Goal: Task Accomplishment & Management: Use online tool/utility

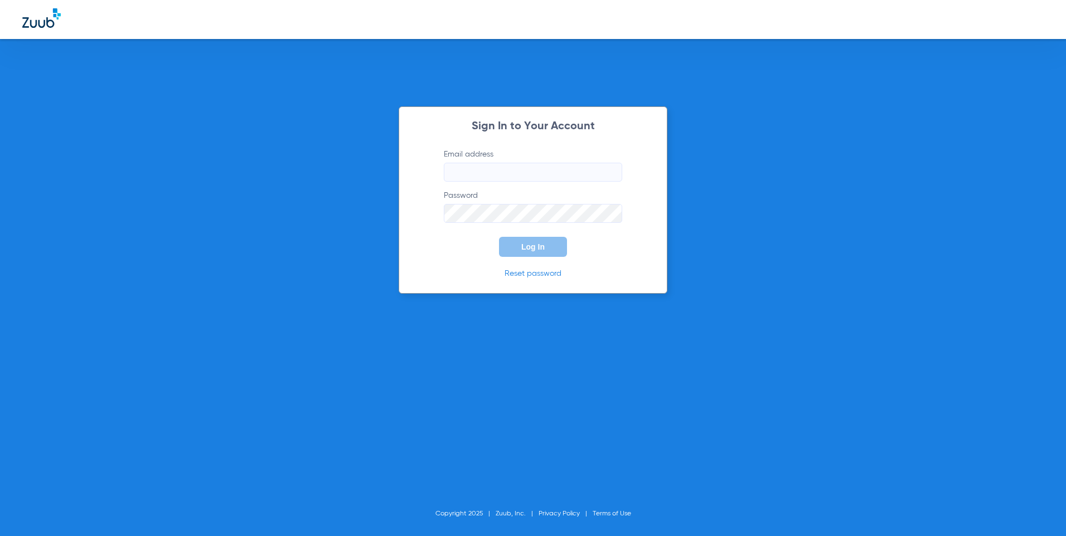
type input "[EMAIL_ADDRESS][DOMAIN_NAME]"
click at [540, 248] on span "Log In" at bounding box center [532, 247] width 23 height 9
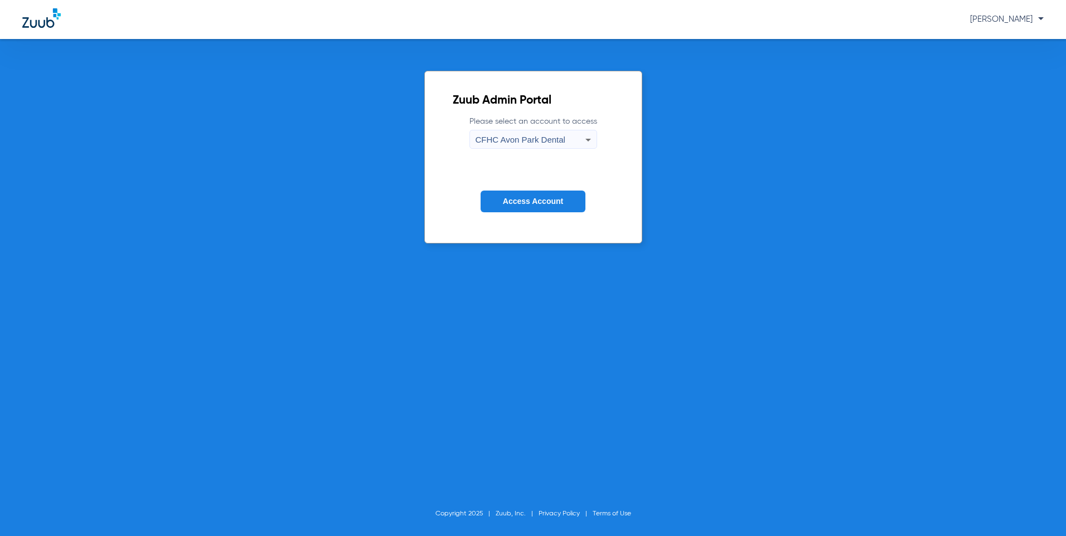
click at [587, 140] on icon at bounding box center [588, 140] width 6 height 3
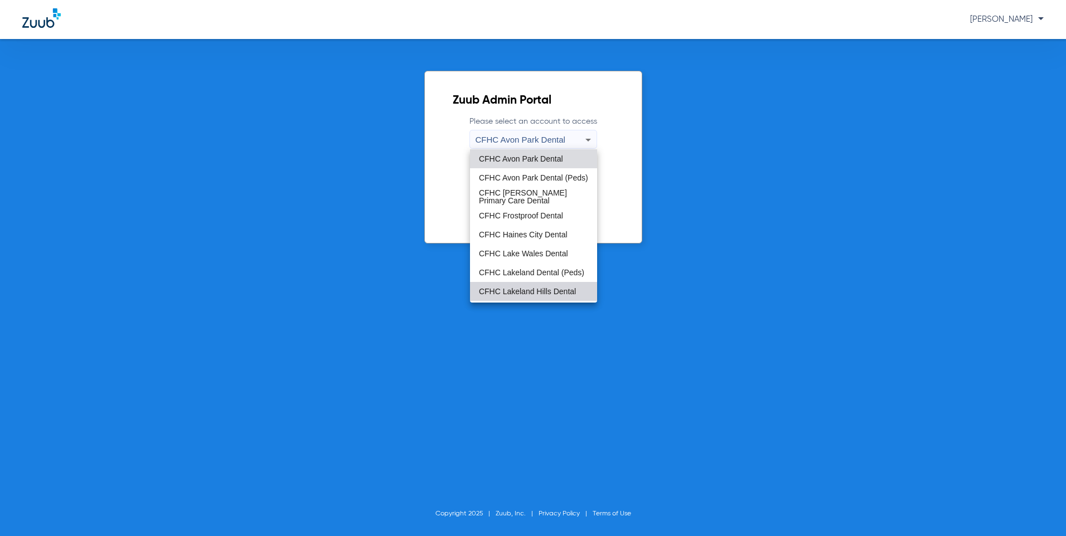
click at [537, 296] on mat-option "CFHC Lakeland Hills Dental" at bounding box center [533, 291] width 127 height 19
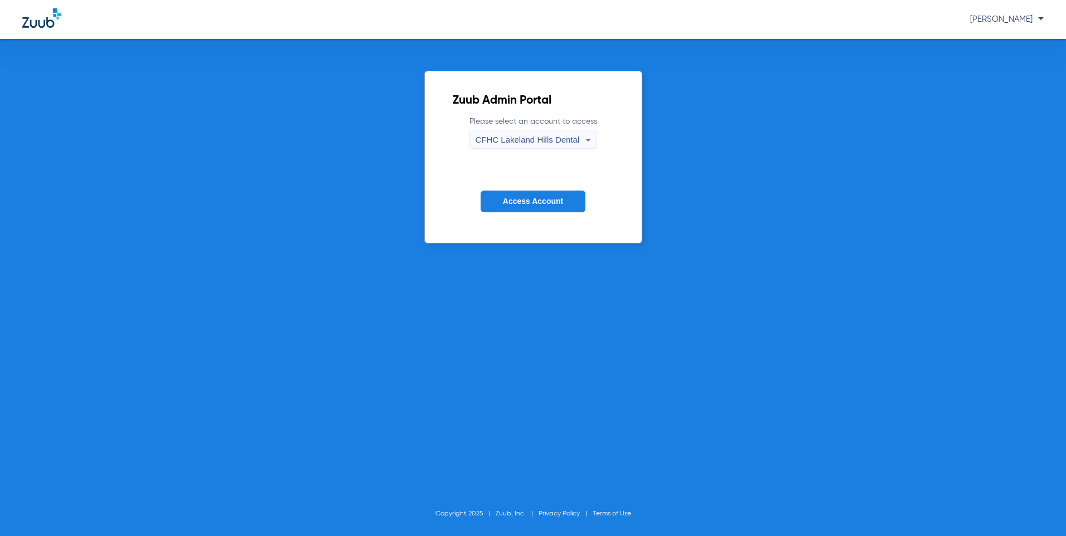
click at [523, 211] on button "Access Account" at bounding box center [533, 202] width 105 height 22
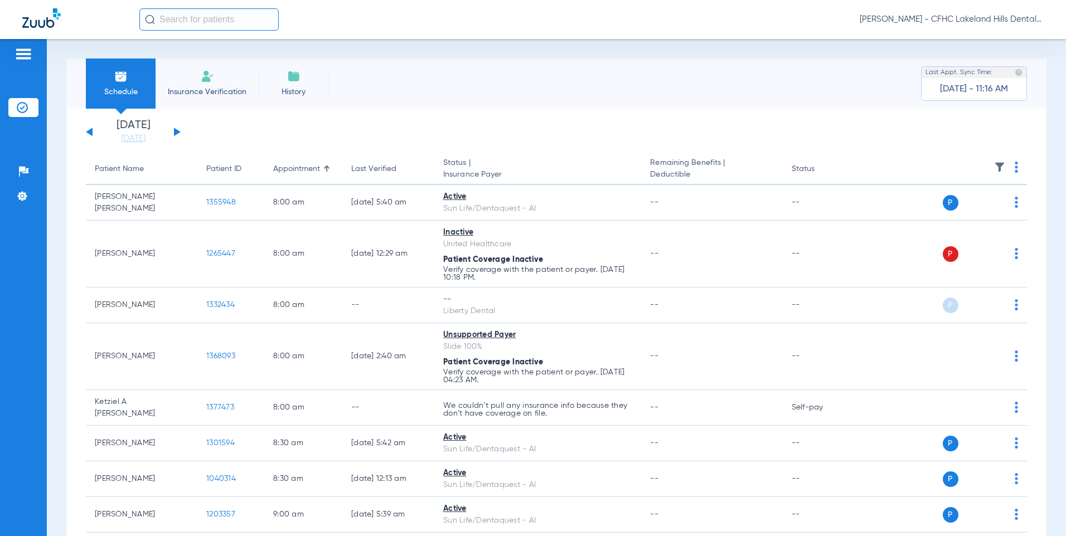
click at [177, 133] on button at bounding box center [177, 132] width 7 height 8
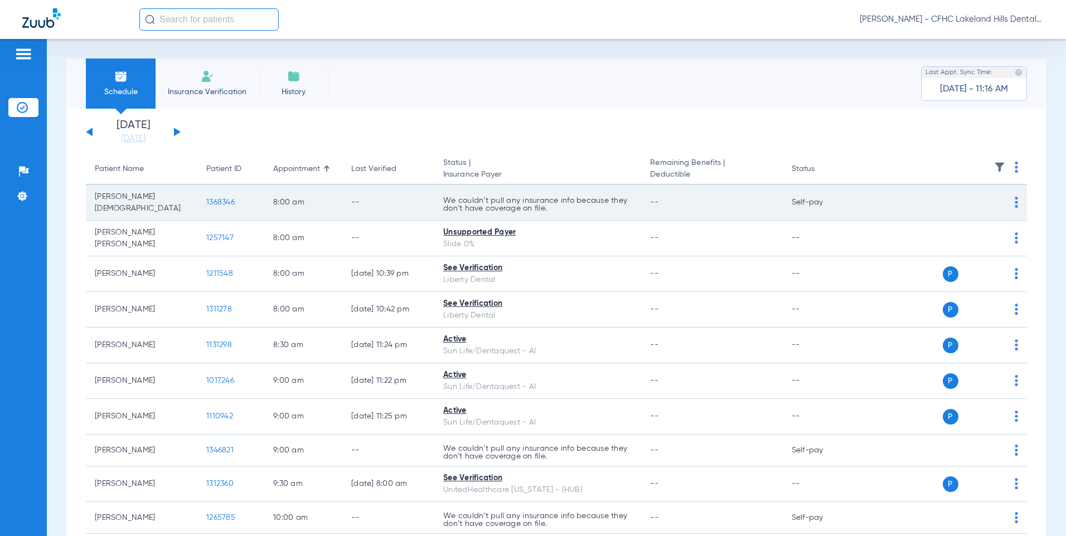
click at [221, 198] on span "1368346" at bounding box center [220, 202] width 28 height 8
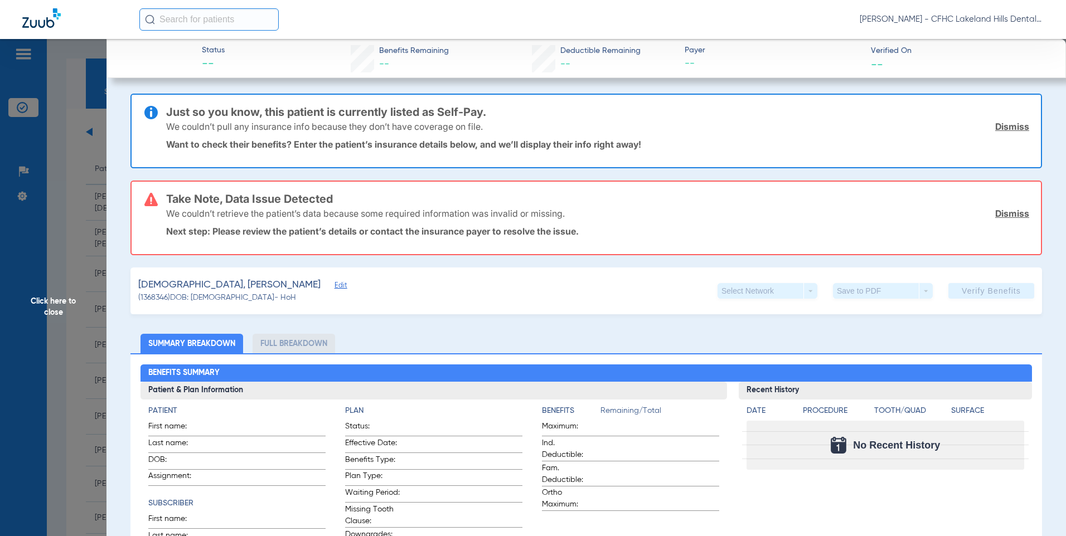
click at [335, 285] on span "Edit" at bounding box center [340, 287] width 10 height 11
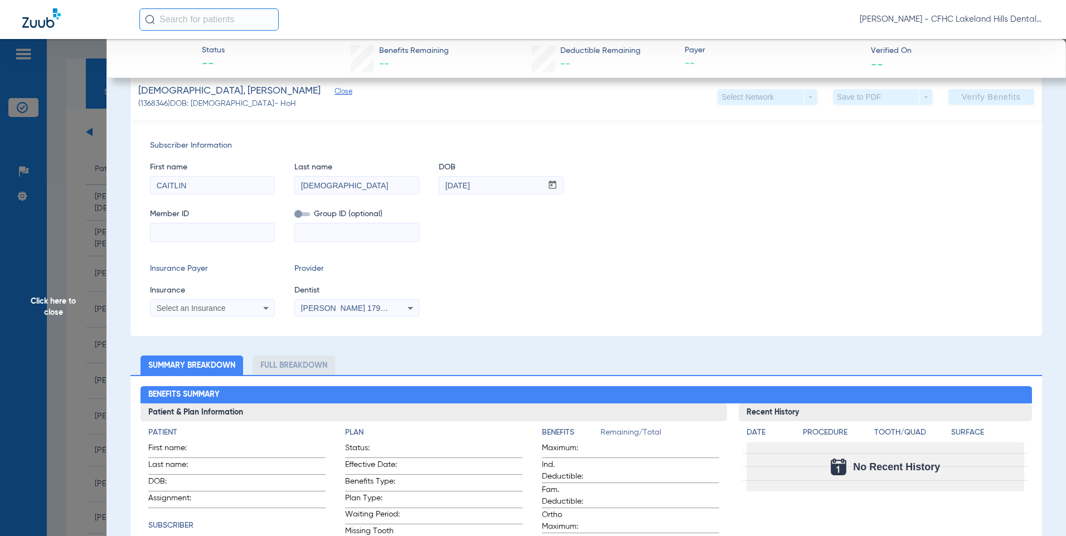
scroll to position [223, 0]
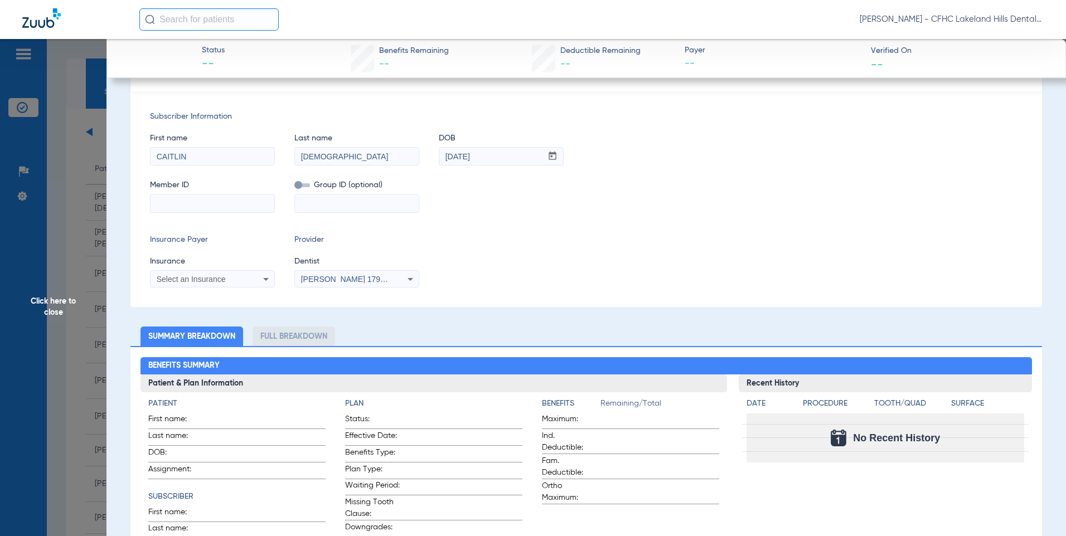
paste input "7575470239"
type input "7575470239"
click at [201, 284] on div "Select an Insurance" at bounding box center [213, 279] width 124 height 13
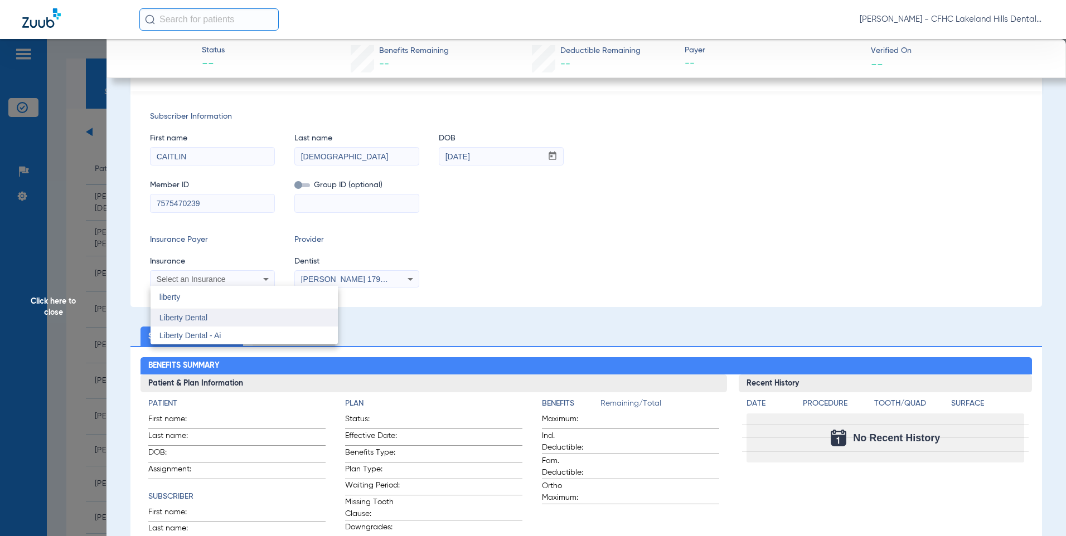
type input "liberty"
drag, startPoint x: 201, startPoint y: 314, endPoint x: 227, endPoint y: 313, distance: 26.2
click at [201, 314] on span "Liberty Dental" at bounding box center [183, 317] width 48 height 9
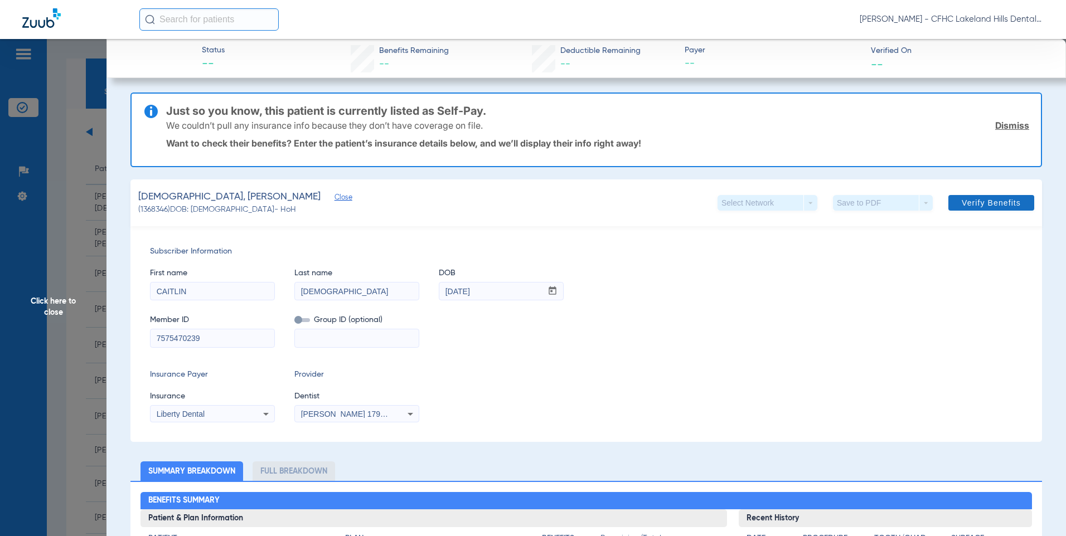
scroll to position [0, 0]
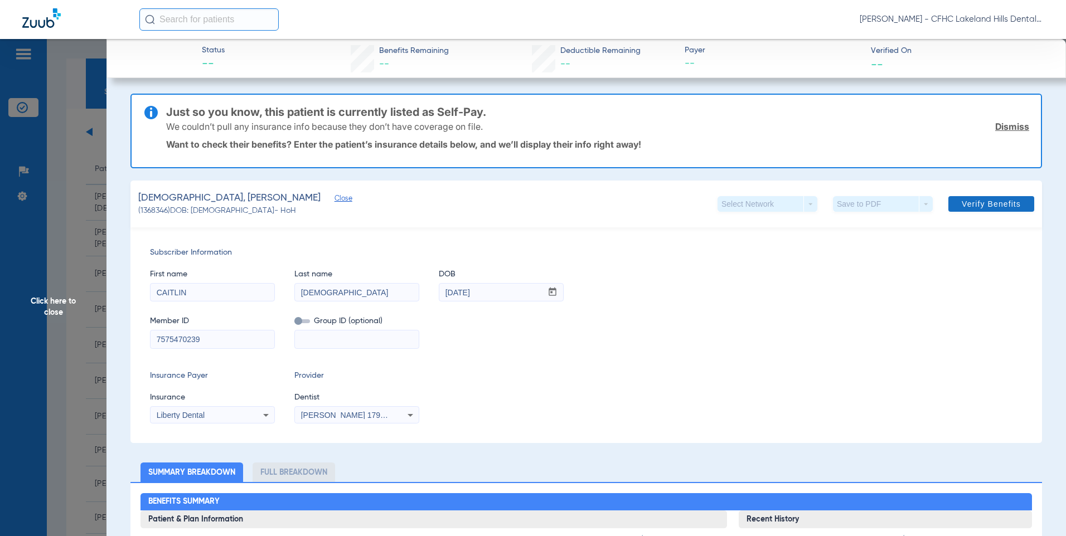
click at [976, 202] on span "Verify Benefits" at bounding box center [991, 204] width 59 height 9
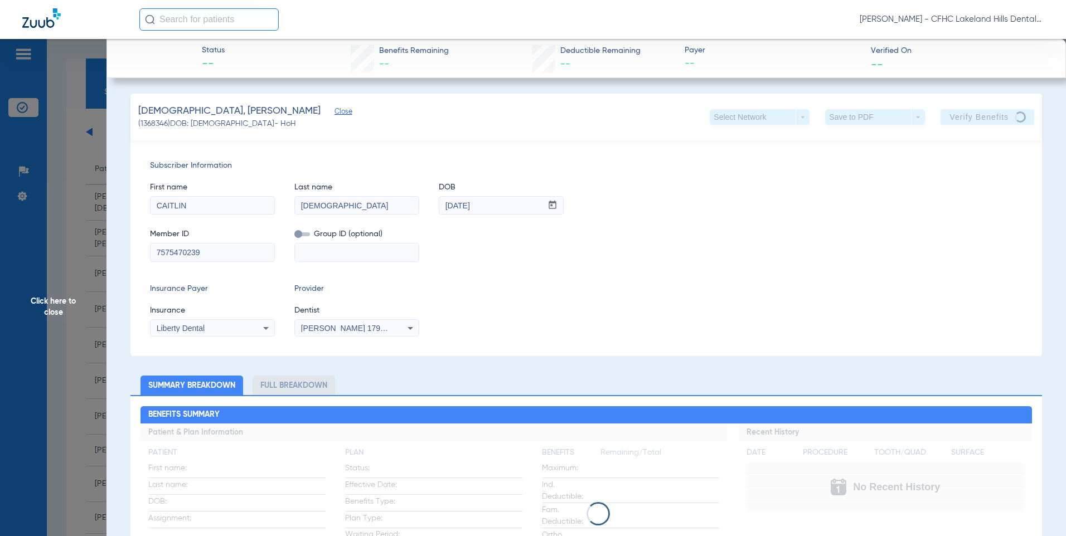
click at [52, 305] on span "Click here to close" at bounding box center [53, 307] width 106 height 536
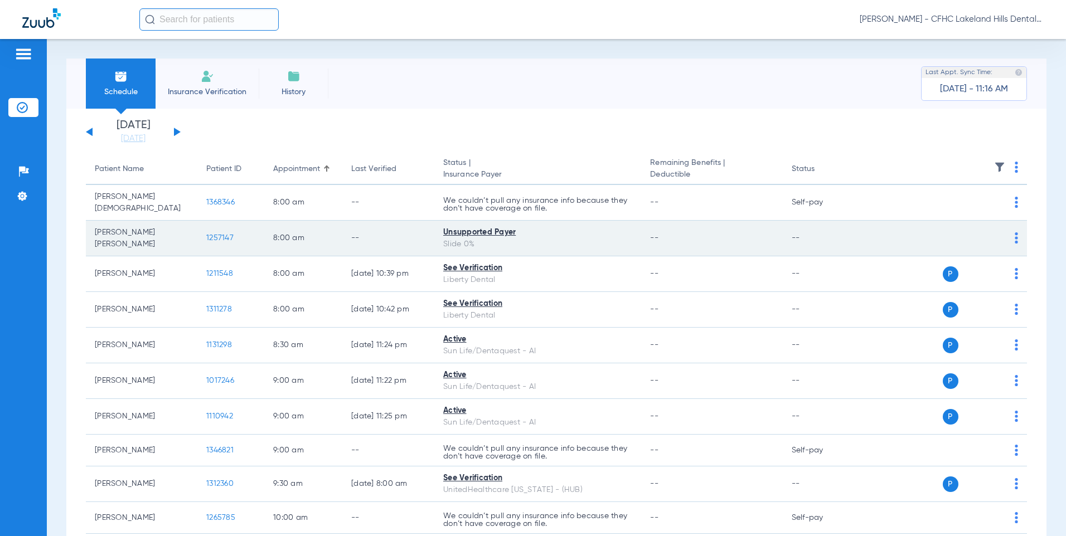
click at [219, 235] on span "1257147" at bounding box center [219, 238] width 27 height 8
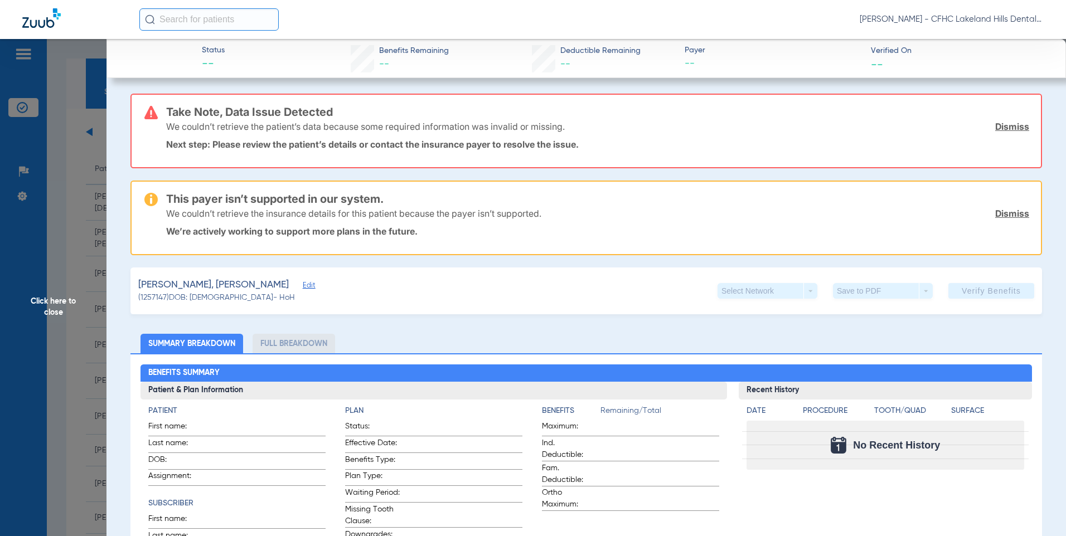
click at [309, 288] on span "Edit" at bounding box center [308, 287] width 10 height 11
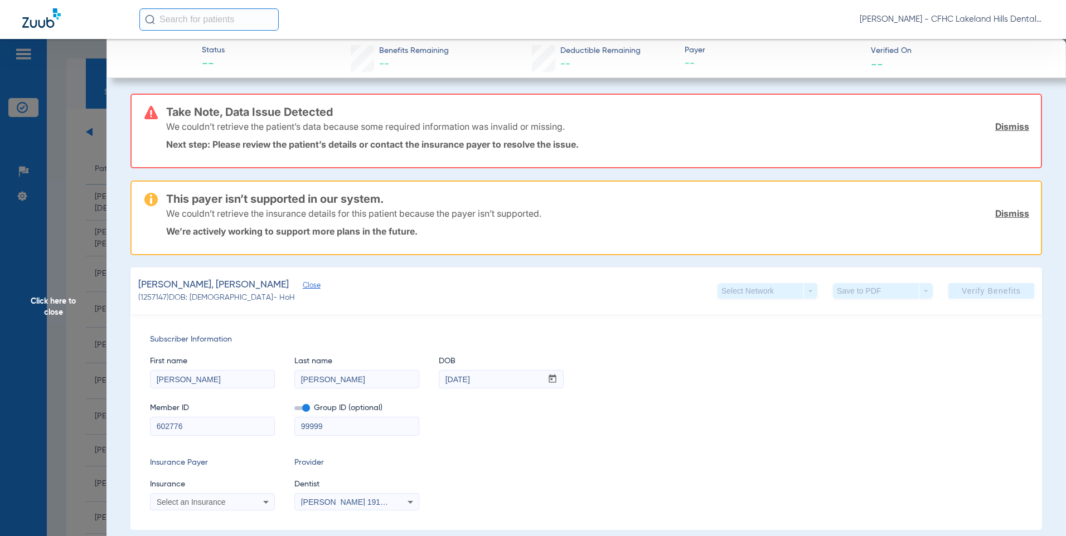
click at [186, 427] on input "602776" at bounding box center [213, 427] width 124 height 18
type input "6"
type input "8"
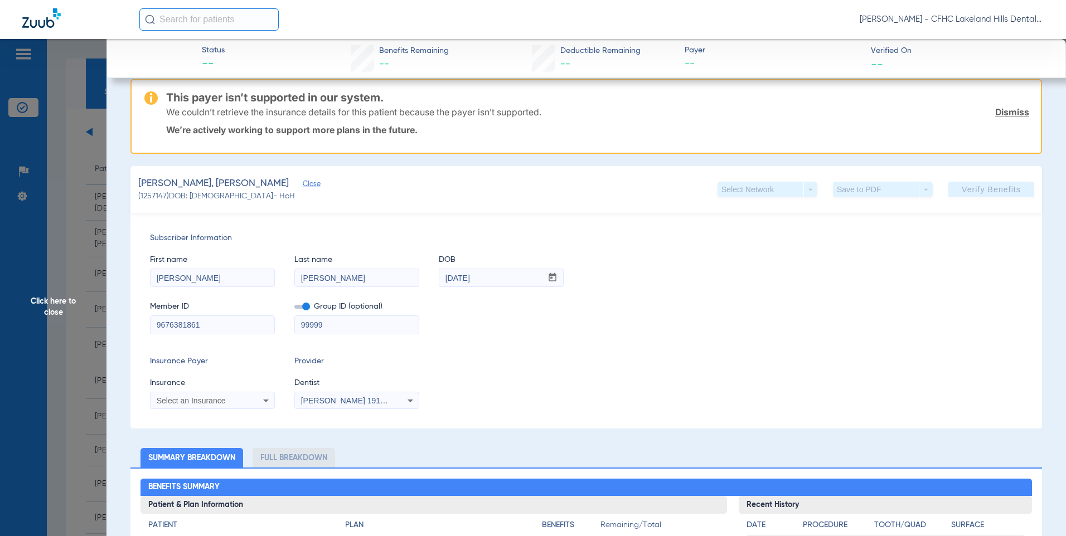
scroll to position [112, 0]
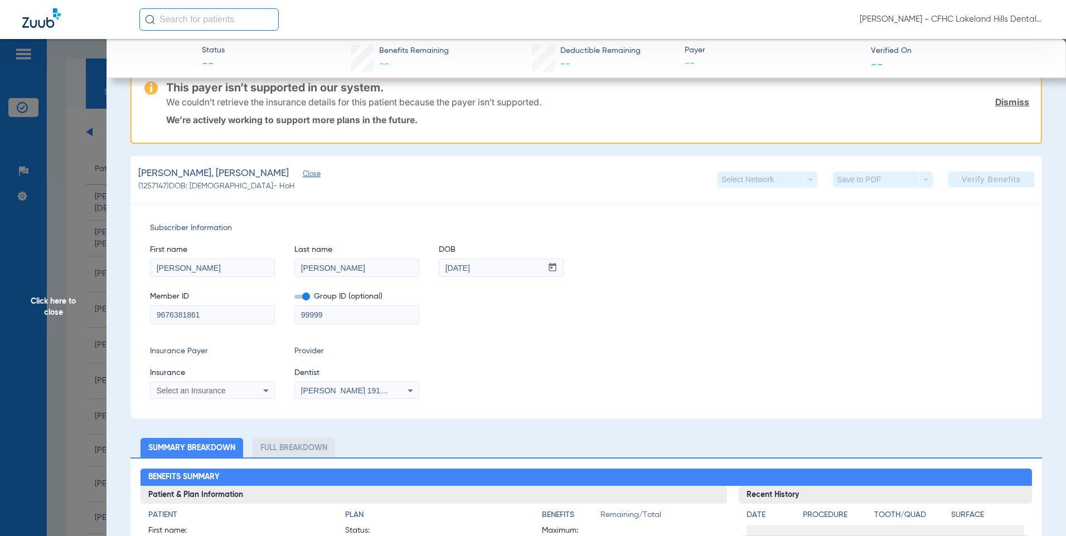
type input "9676381861"
click at [224, 396] on div "Select an Insurance" at bounding box center [213, 390] width 124 height 13
type input "liberty"
click at [221, 360] on mat-option "Liberty Dental" at bounding box center [244, 358] width 187 height 18
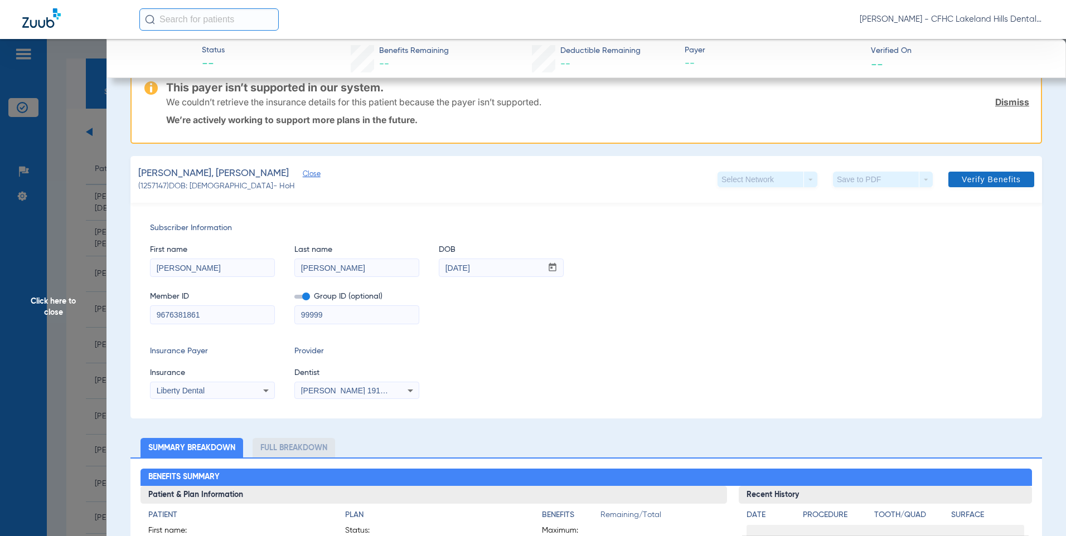
click at [962, 175] on span "Verify Benefits" at bounding box center [991, 179] width 59 height 9
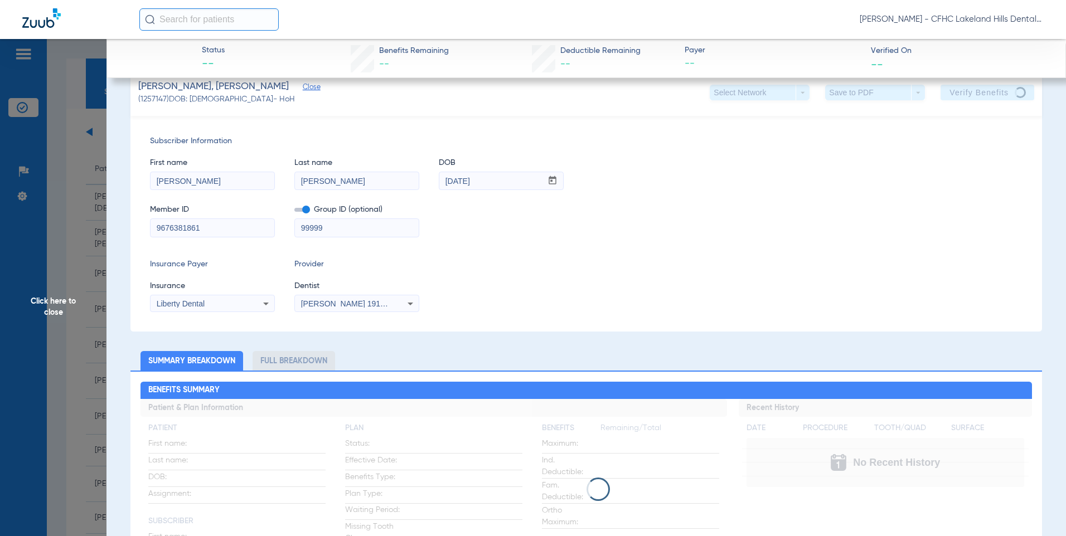
scroll to position [0, 0]
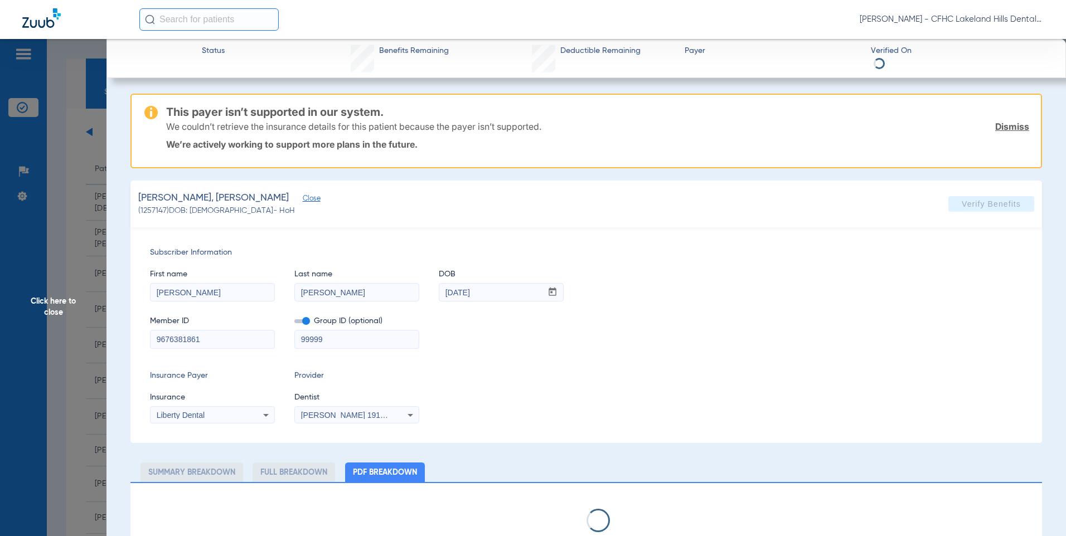
click at [53, 304] on span "Click here to close" at bounding box center [53, 307] width 106 height 536
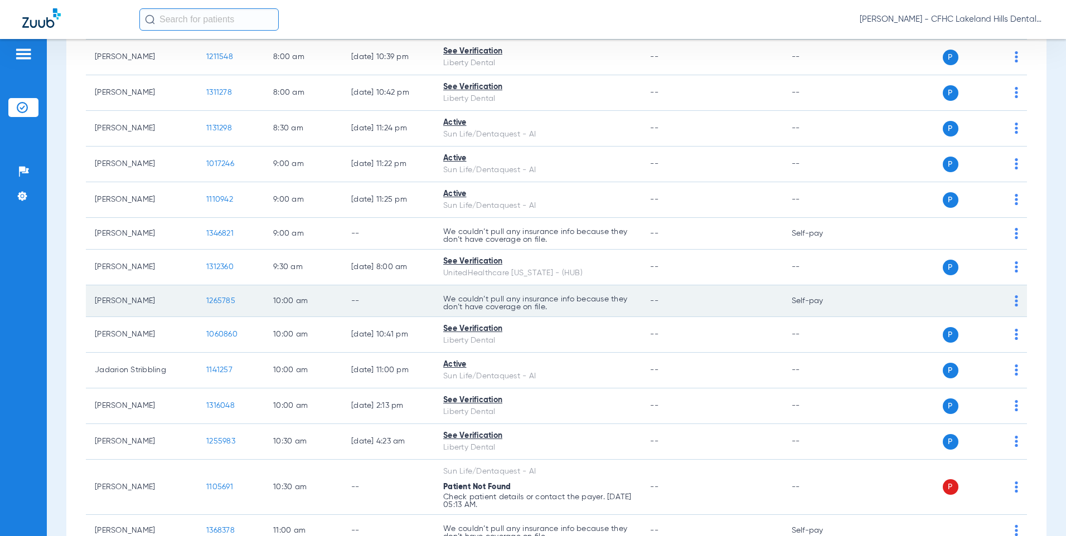
scroll to position [223, 0]
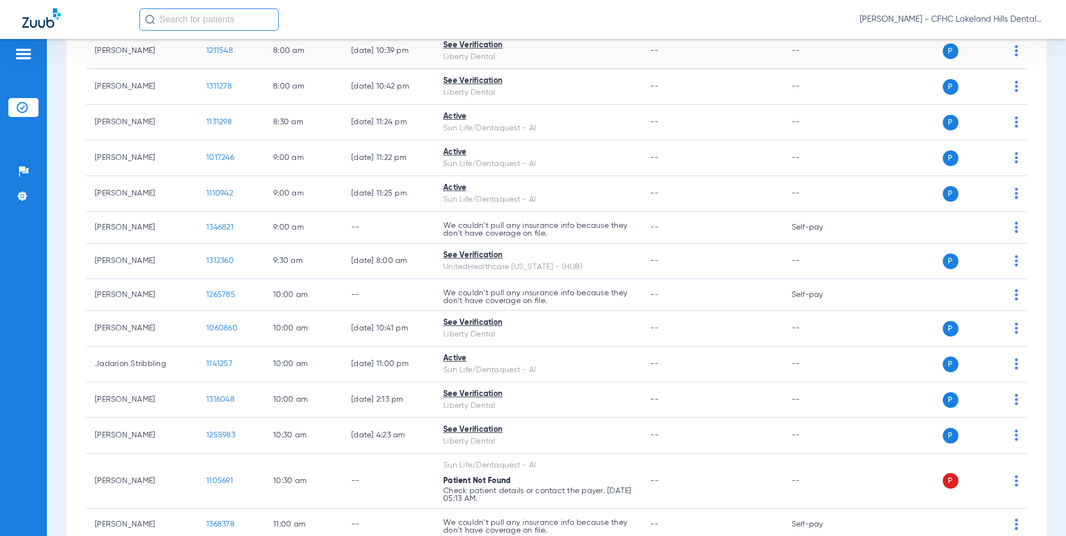
click at [193, 21] on input "text" at bounding box center [208, 19] width 139 height 22
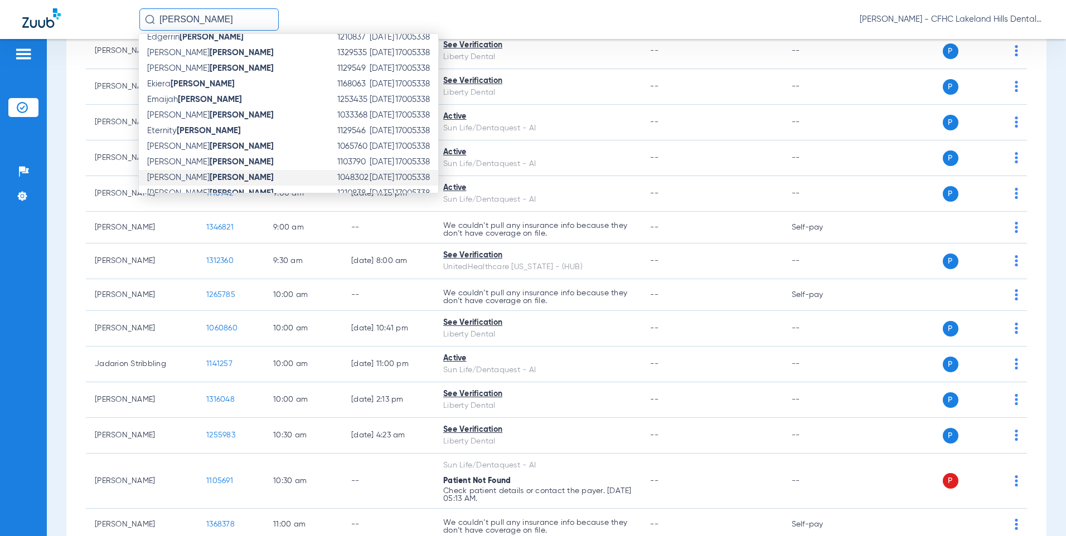
scroll to position [177, 0]
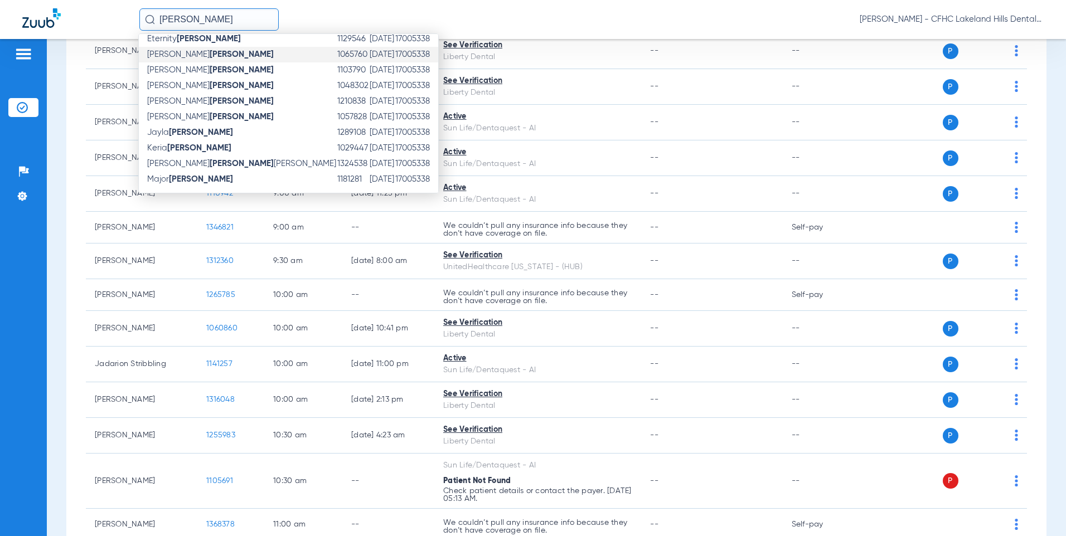
type input "[PERSON_NAME]"
click at [210, 56] on strong "[PERSON_NAME]" at bounding box center [242, 54] width 64 height 8
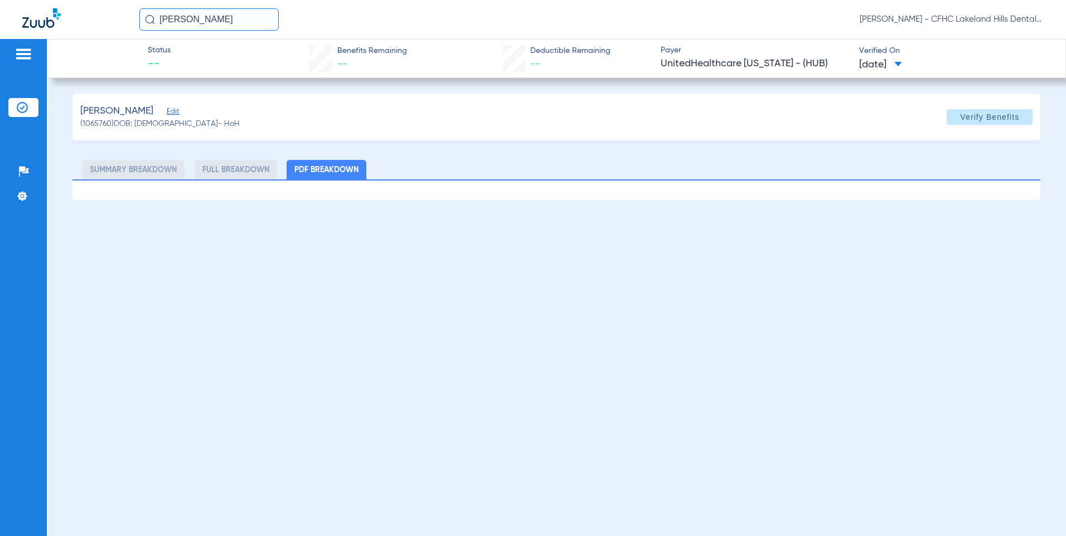
click at [177, 112] on span "Edit" at bounding box center [172, 113] width 10 height 11
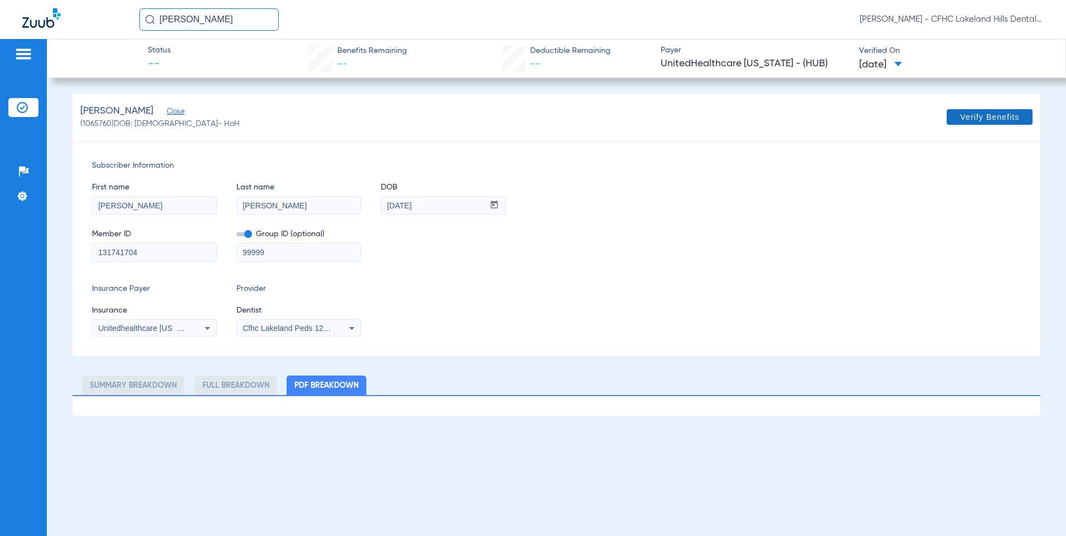
click at [978, 116] on span "Verify Benefits" at bounding box center [989, 117] width 59 height 9
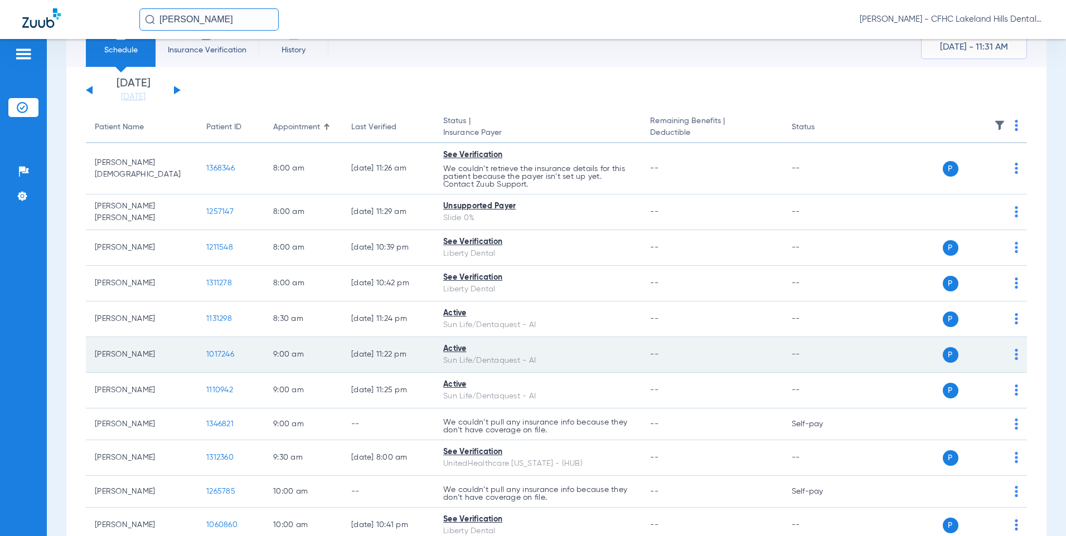
scroll to position [112, 0]
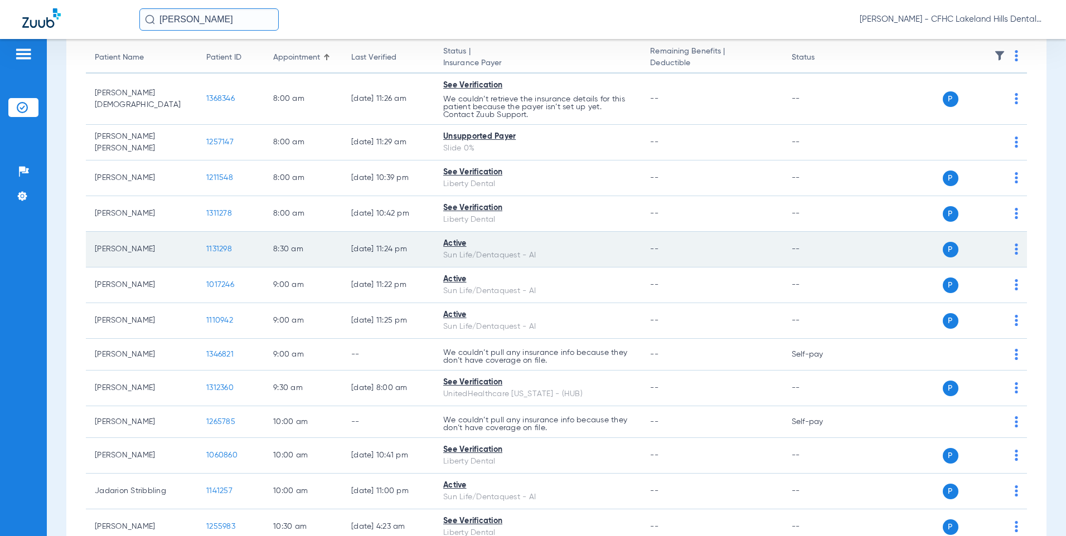
click at [212, 247] on span "1131298" at bounding box center [219, 249] width 26 height 8
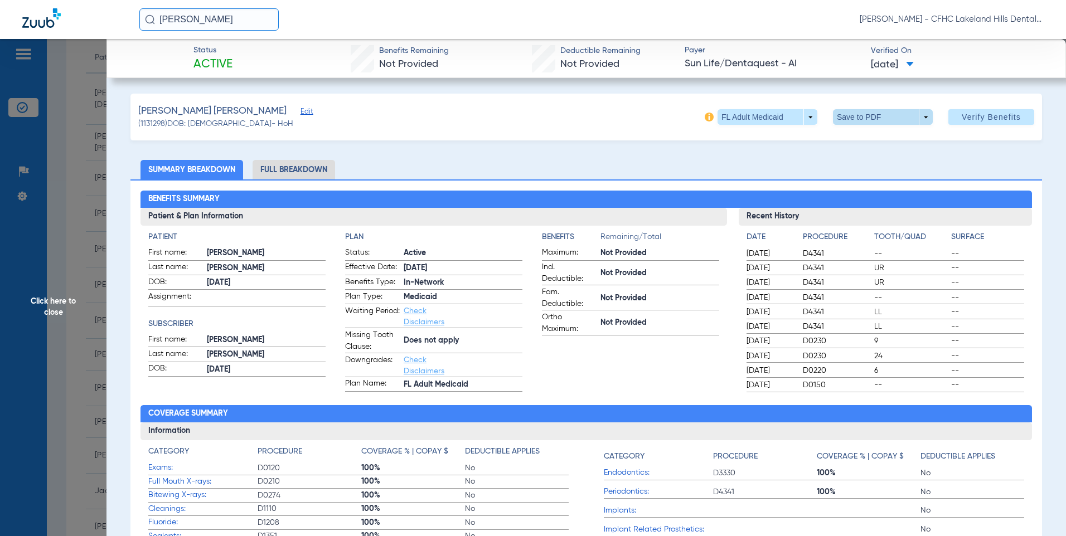
click at [891, 120] on span at bounding box center [883, 117] width 100 height 16
click at [867, 143] on span "Save to PDF" at bounding box center [878, 139] width 44 height 8
click at [50, 299] on span "Click here to close" at bounding box center [53, 307] width 106 height 536
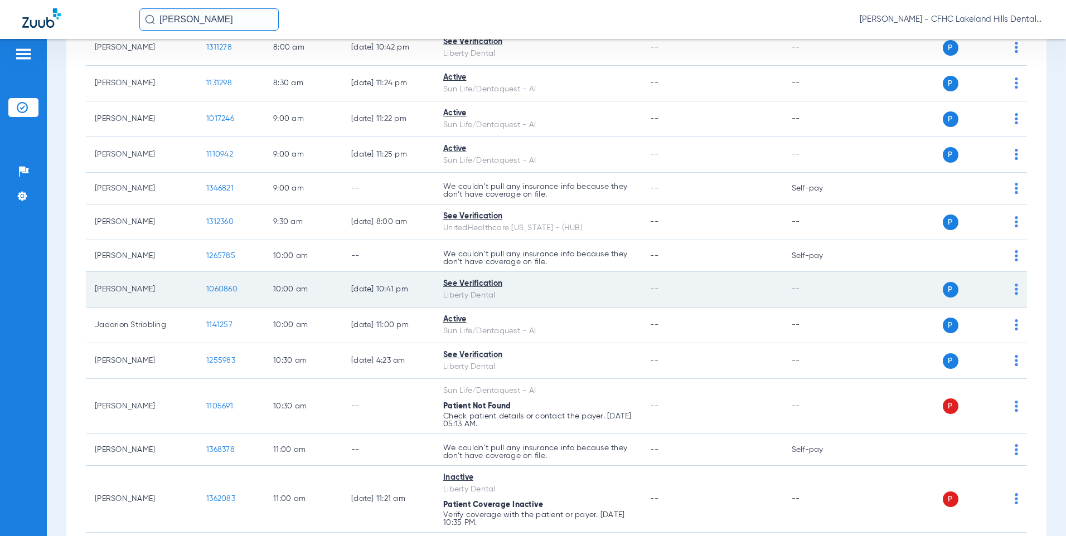
scroll to position [279, 0]
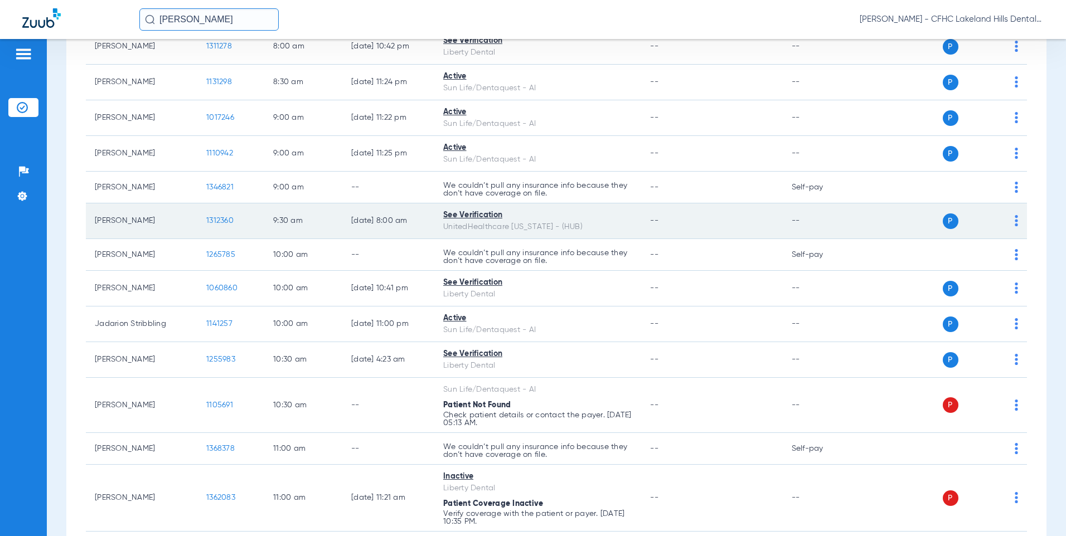
click at [221, 222] on span "1312360" at bounding box center [219, 221] width 27 height 8
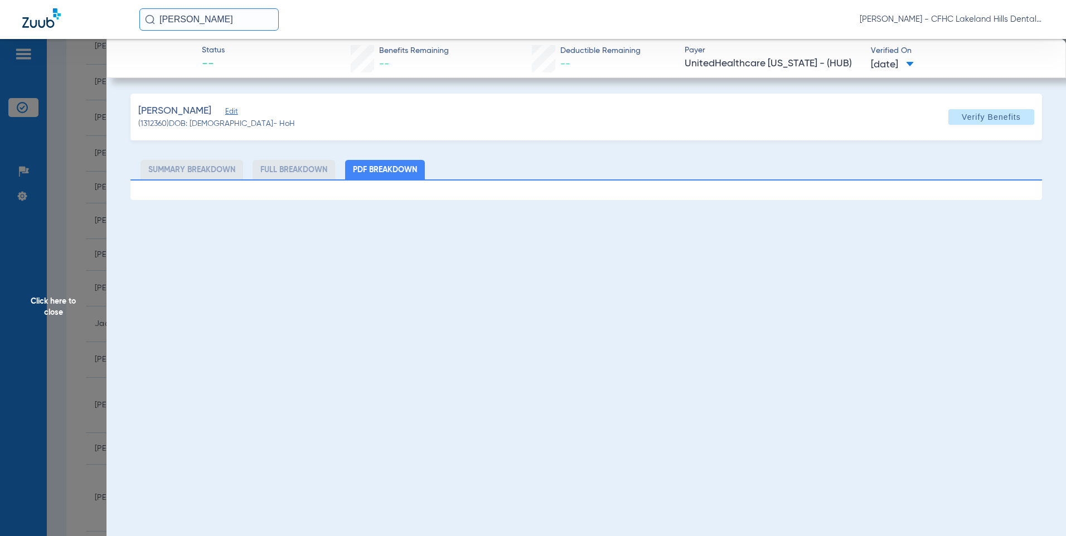
click at [40, 307] on span "Click here to close" at bounding box center [53, 307] width 106 height 536
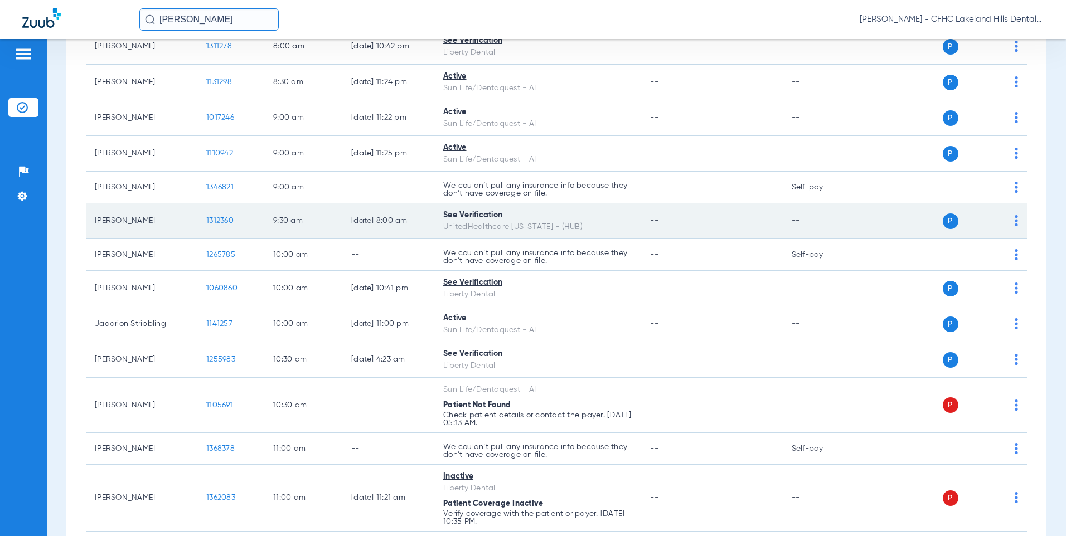
click at [227, 217] on span "1312360" at bounding box center [219, 221] width 27 height 8
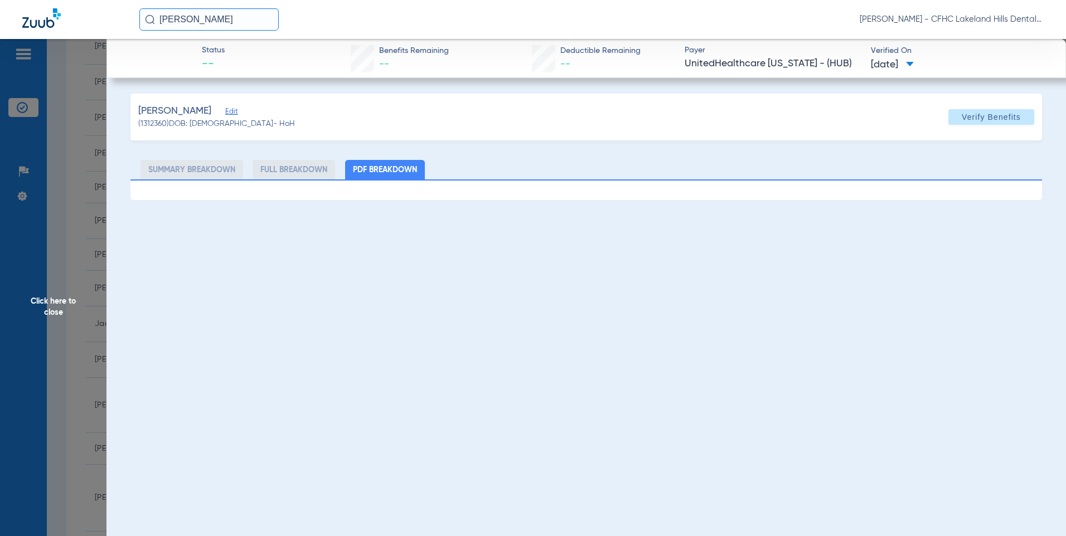
click at [50, 305] on span "Click here to close" at bounding box center [53, 307] width 106 height 536
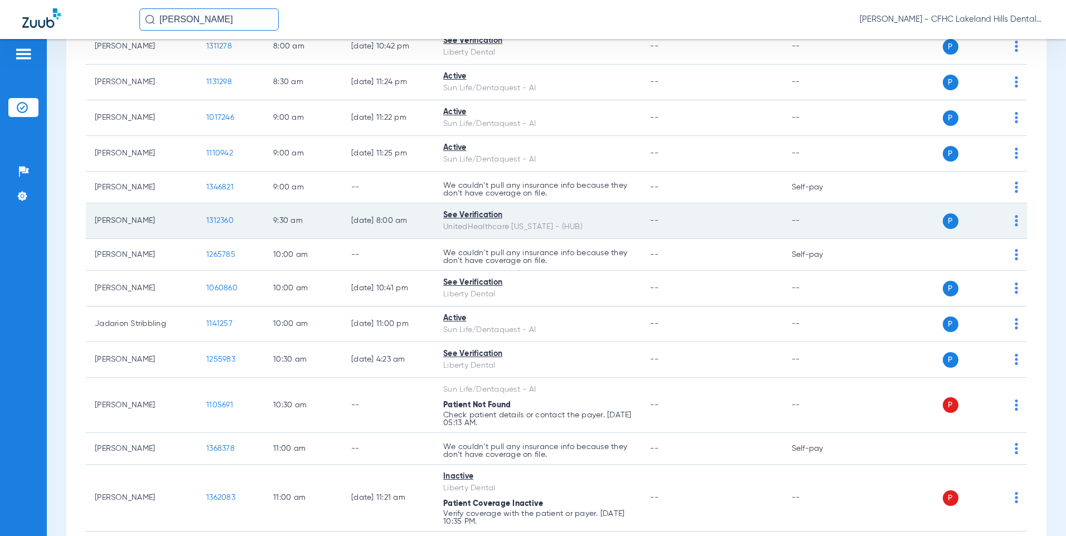
click at [214, 223] on span "1312360" at bounding box center [219, 221] width 27 height 8
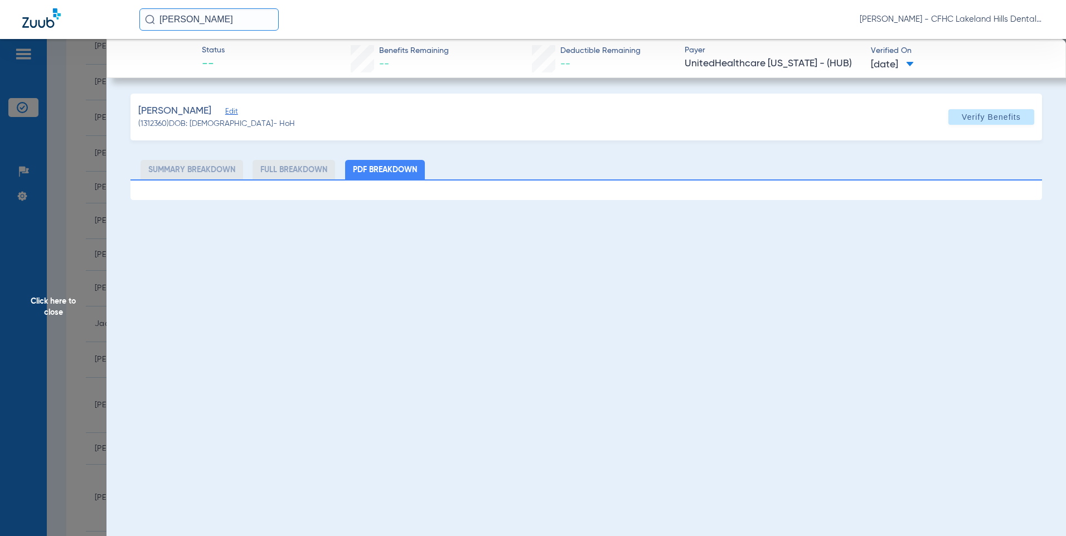
click at [235, 114] on span "Edit" at bounding box center [230, 113] width 10 height 11
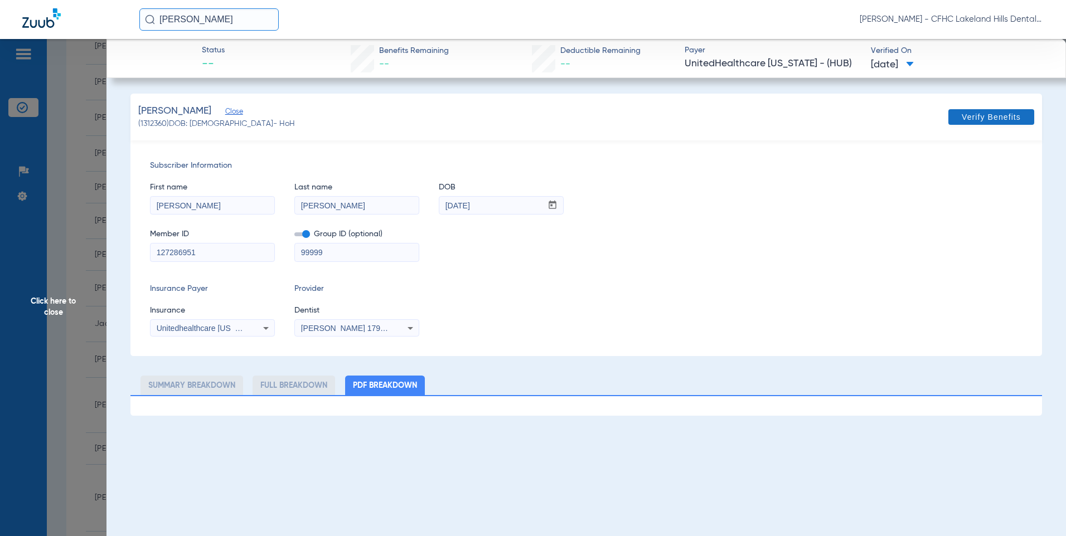
click at [953, 119] on span at bounding box center [991, 117] width 86 height 27
click at [67, 302] on span "Click here to close" at bounding box center [53, 307] width 106 height 536
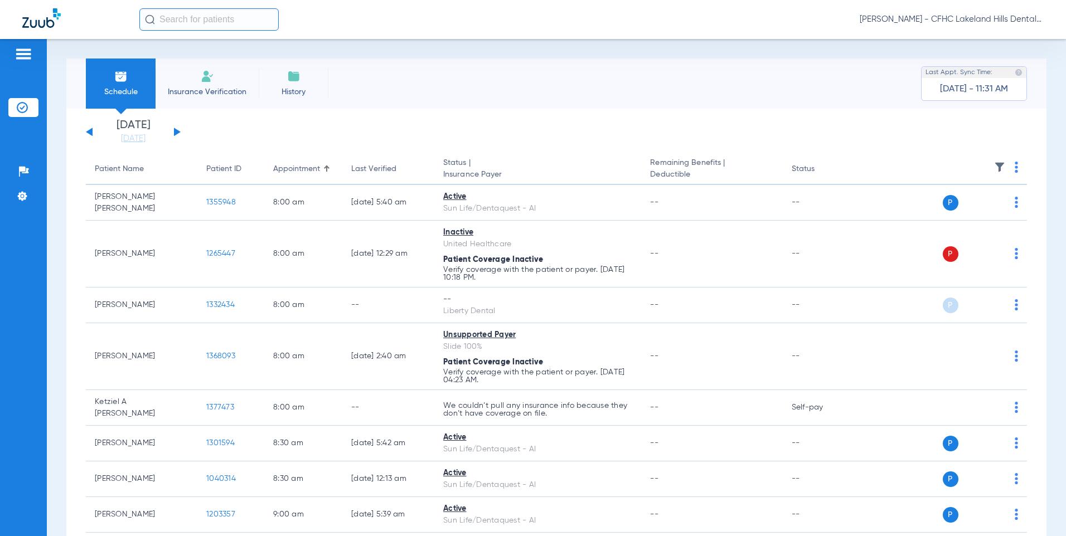
click at [173, 132] on div "Tuesday 06-17-2025 Wednesday 06-18-2025 Thursday 06-19-2025 Friday 06-20-2025 S…" at bounding box center [133, 132] width 95 height 25
click at [176, 132] on button at bounding box center [177, 132] width 7 height 8
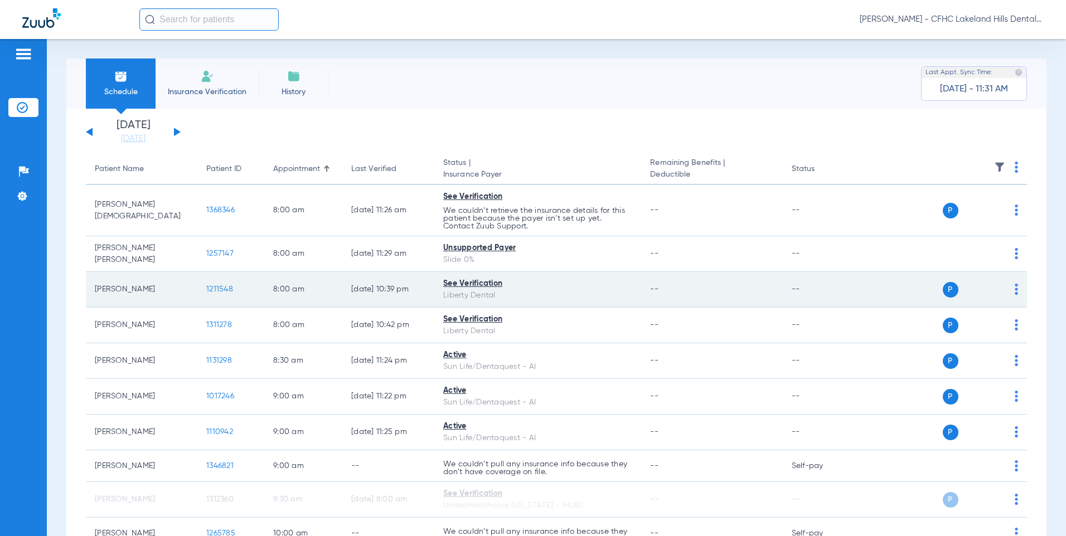
click at [221, 289] on span "1211548" at bounding box center [219, 289] width 27 height 8
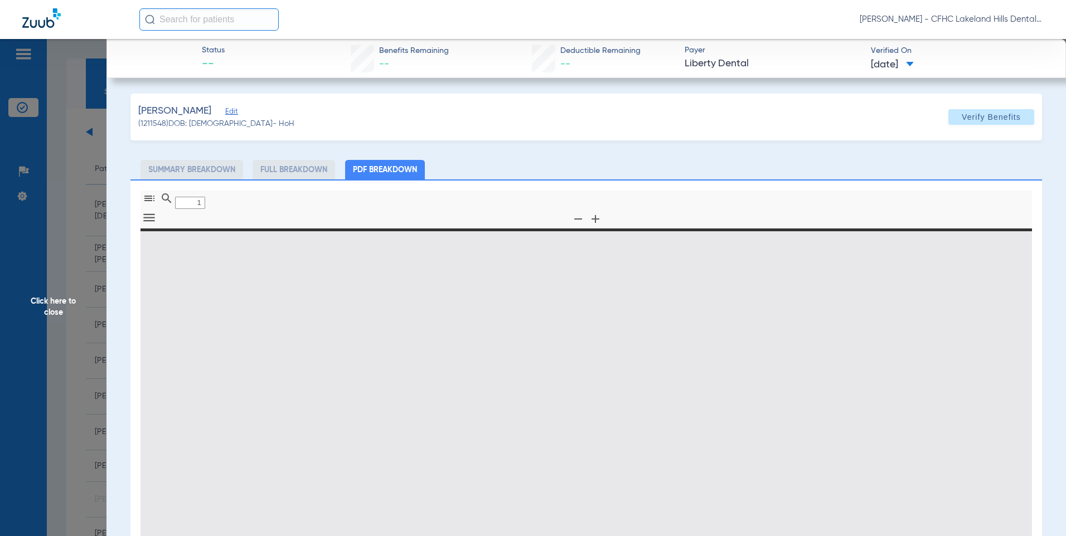
type input "0"
select select "page-width"
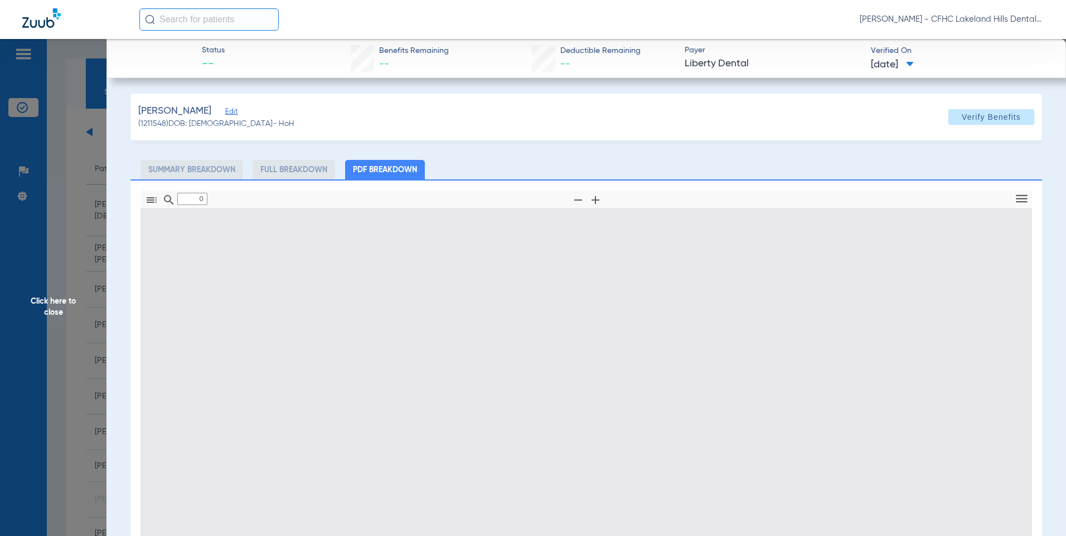
type input "1"
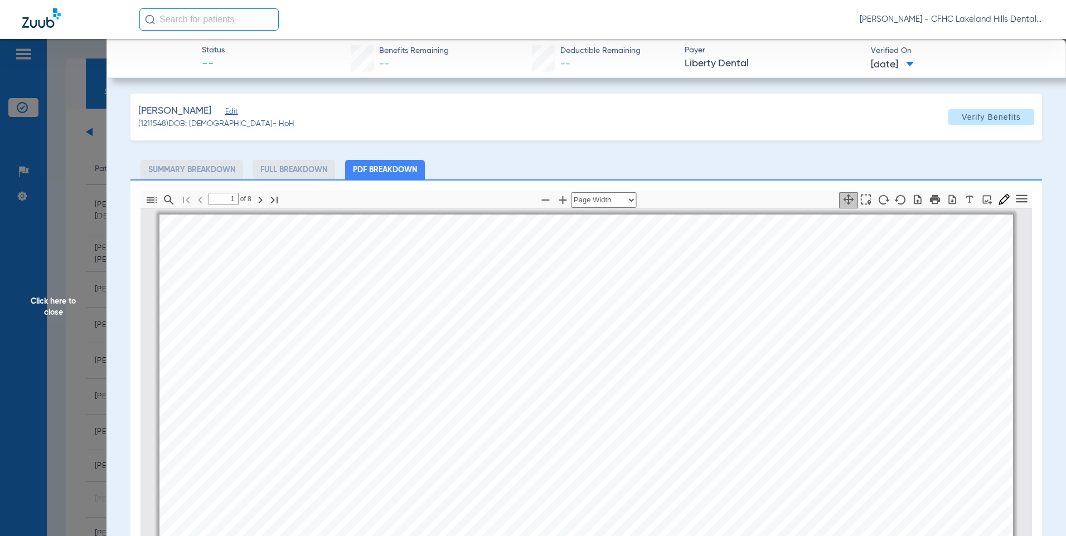
scroll to position [6, 0]
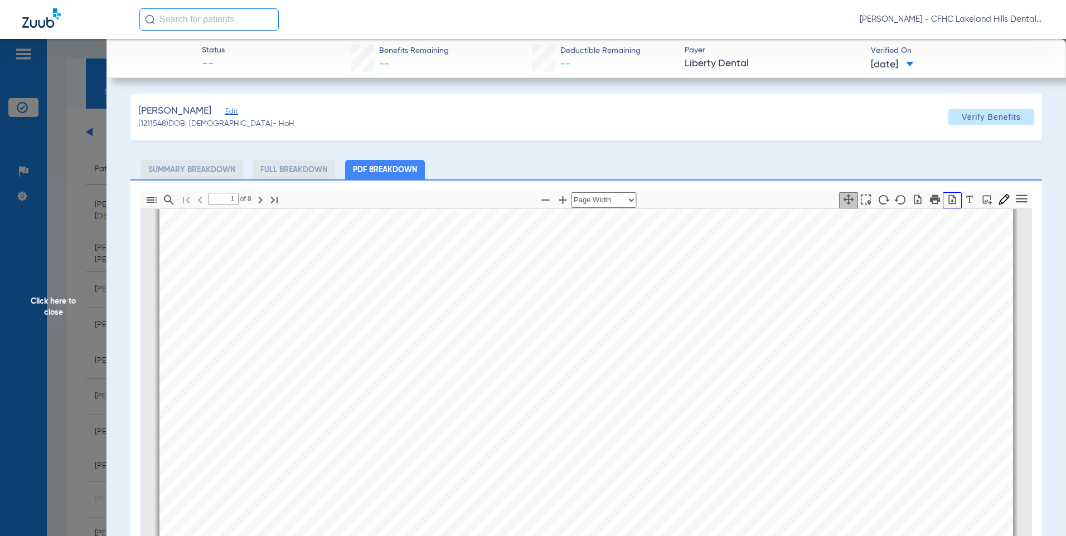
click at [947, 205] on icon "button" at bounding box center [952, 199] width 11 height 11
click at [60, 298] on span "Click here to close" at bounding box center [53, 307] width 106 height 536
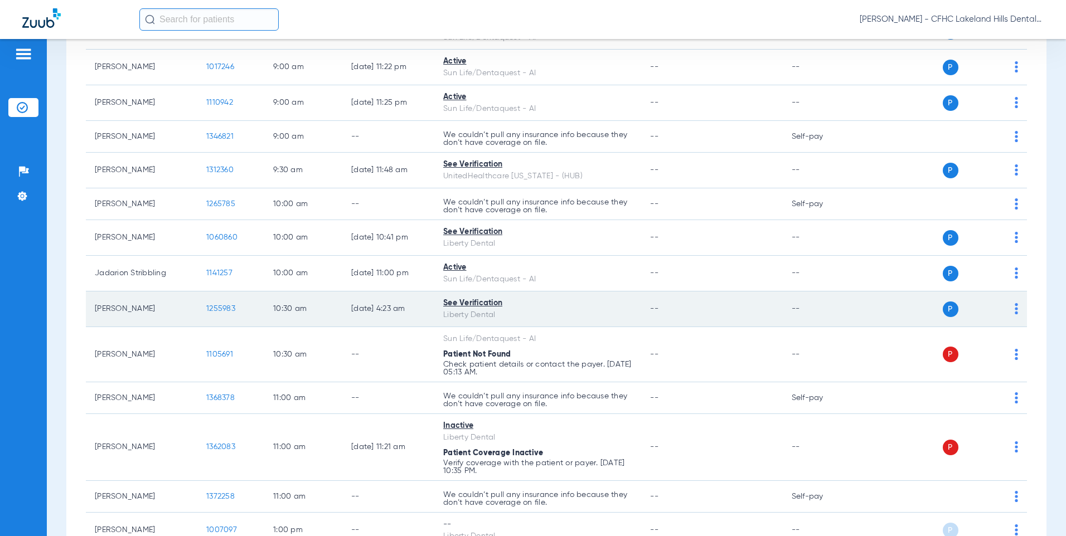
scroll to position [390, 0]
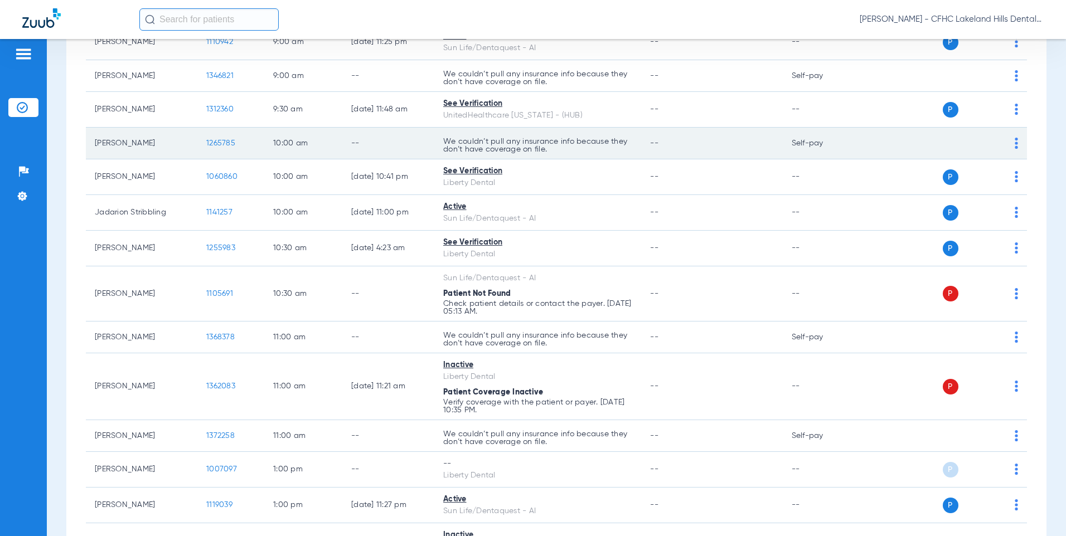
click at [220, 140] on span "1265785" at bounding box center [220, 143] width 29 height 8
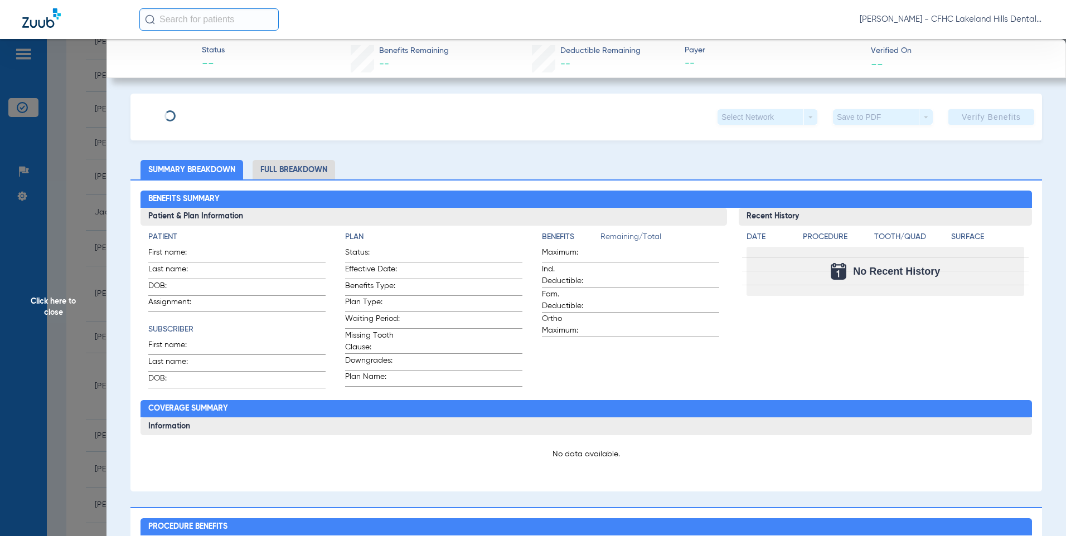
type input "PATRICK"
type input "NOGUERAS"
type input "03/01/1993"
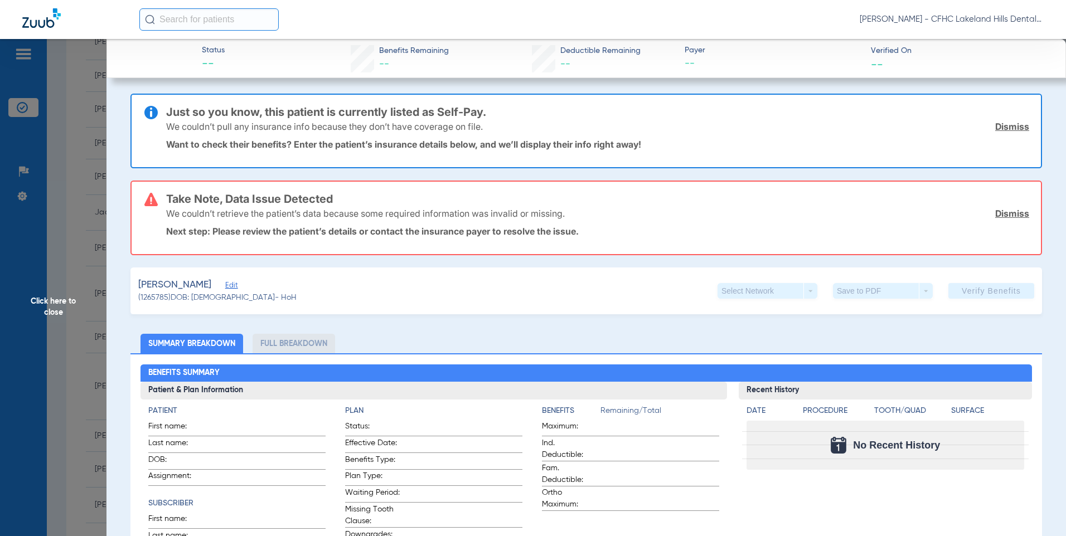
click at [235, 287] on span "Edit" at bounding box center [230, 287] width 10 height 11
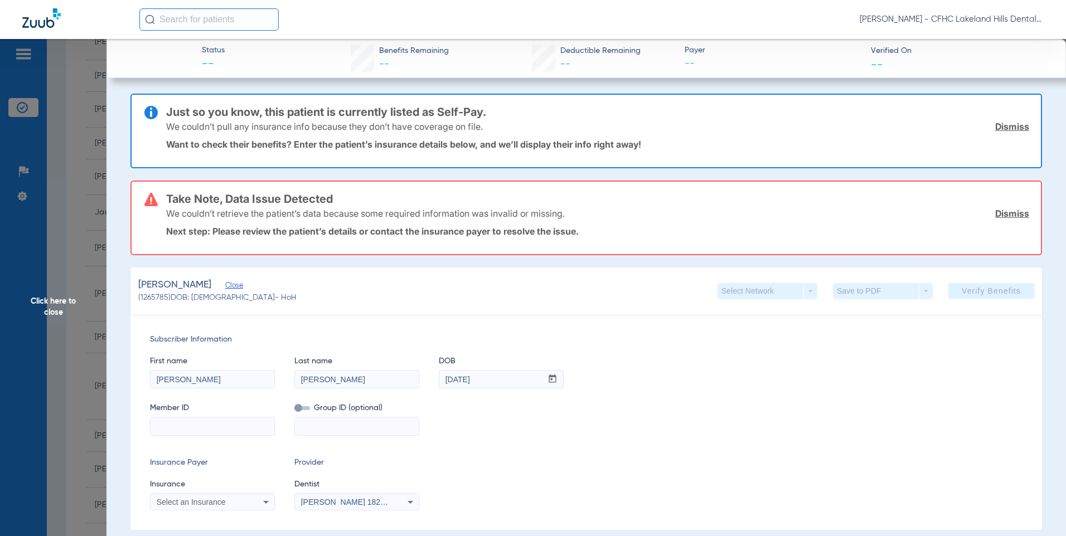
paste input "7487216144"
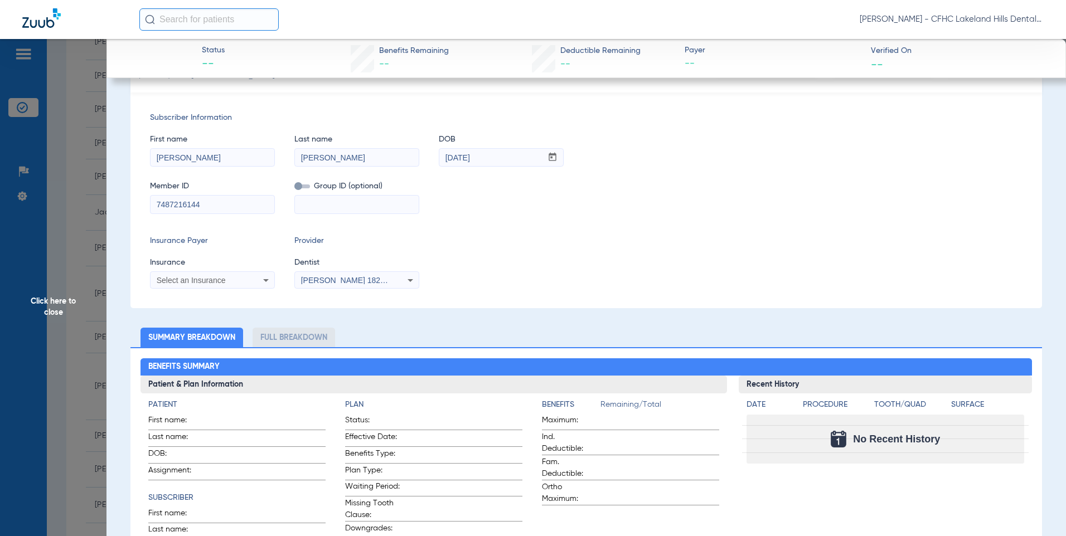
scroll to position [223, 0]
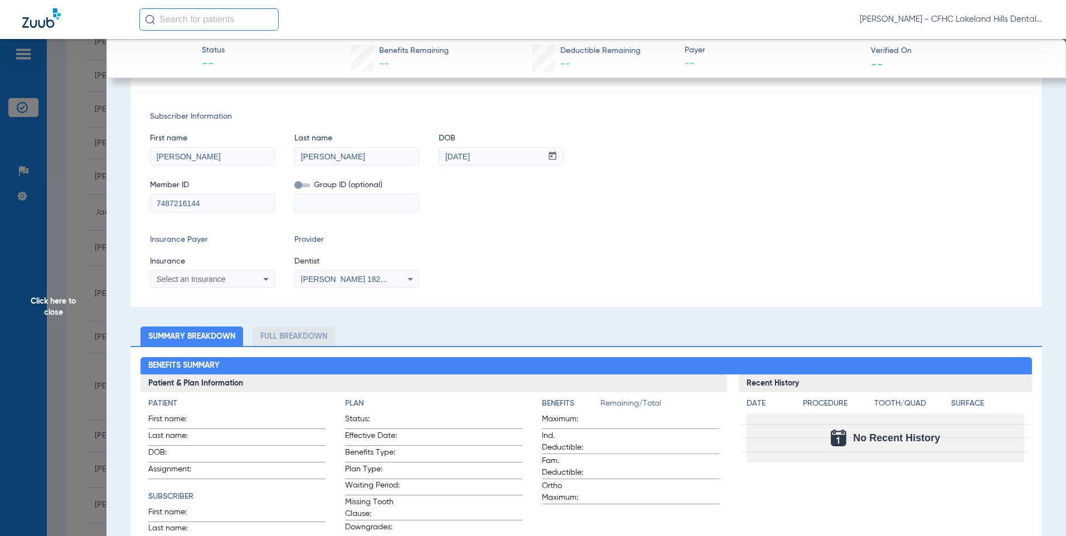
type input "7487216144"
click at [182, 279] on span "Select an Insurance" at bounding box center [191, 279] width 69 height 9
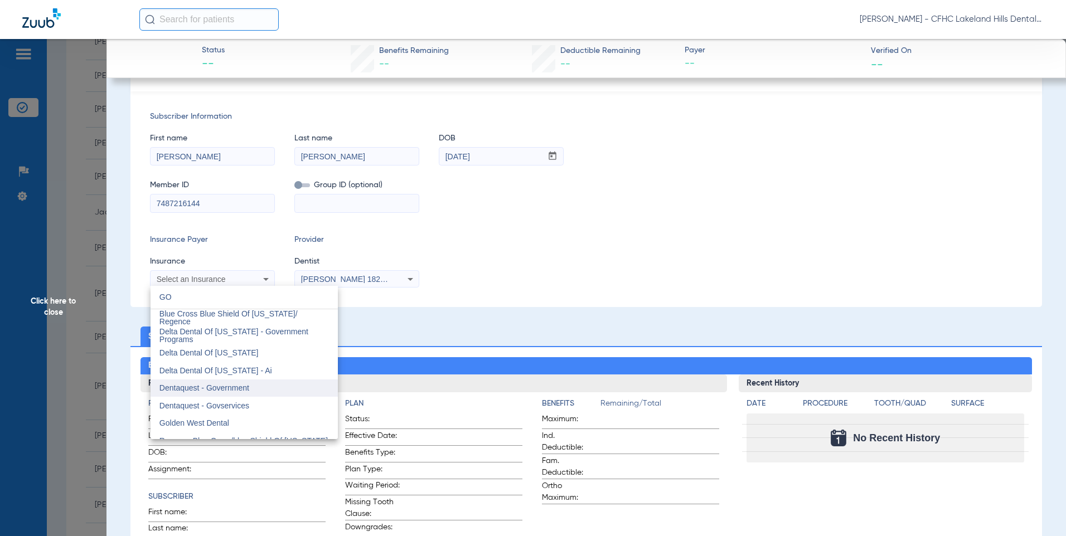
type input "GO"
click at [216, 385] on span "Dentaquest - Government" at bounding box center [204, 388] width 90 height 9
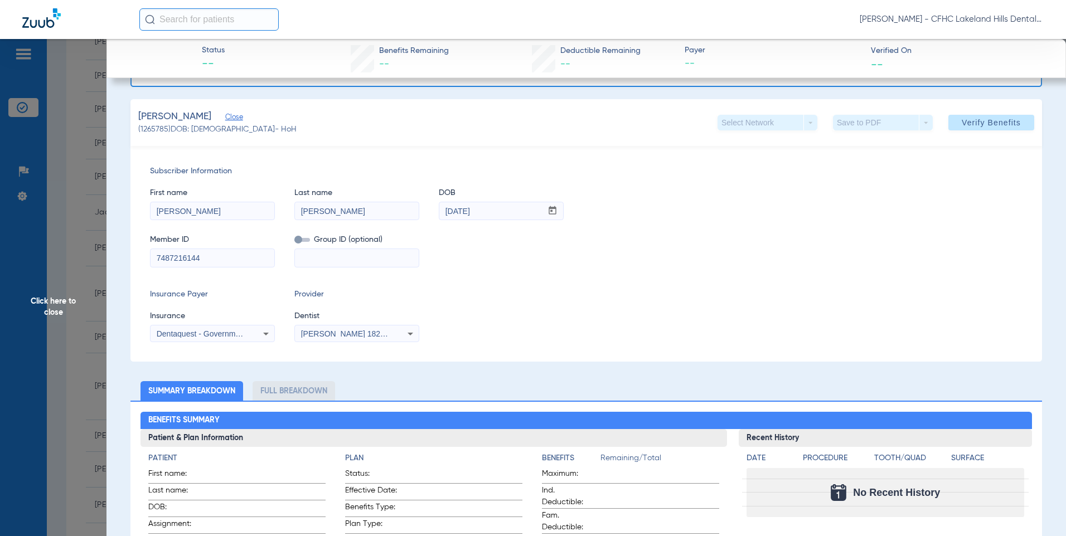
scroll to position [25, 0]
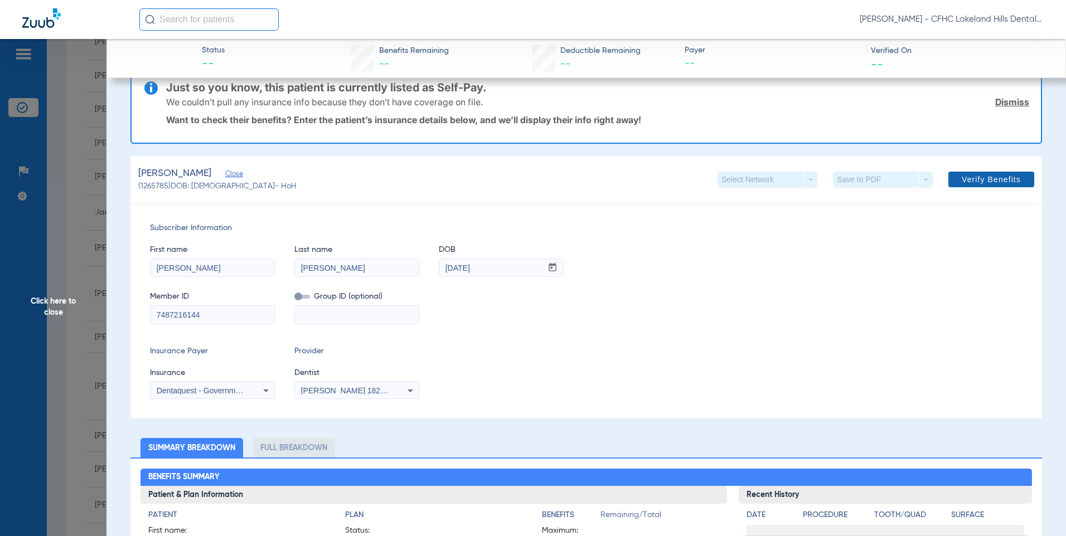
click at [962, 180] on span "Verify Benefits" at bounding box center [991, 179] width 59 height 9
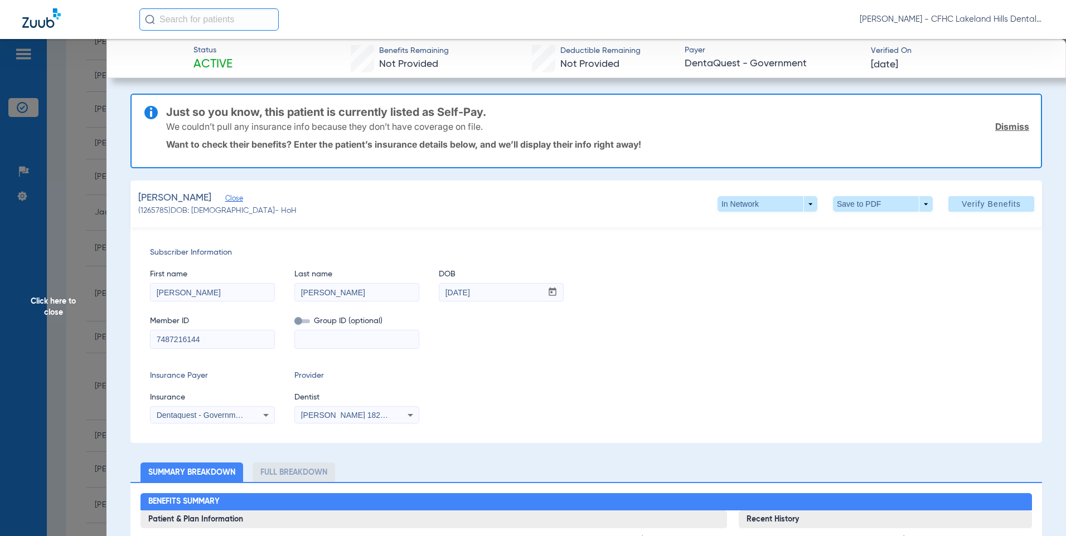
drag, startPoint x: 1003, startPoint y: 129, endPoint x: 977, endPoint y: 142, distance: 28.4
click at [1003, 129] on link "Dismiss" at bounding box center [1012, 126] width 34 height 11
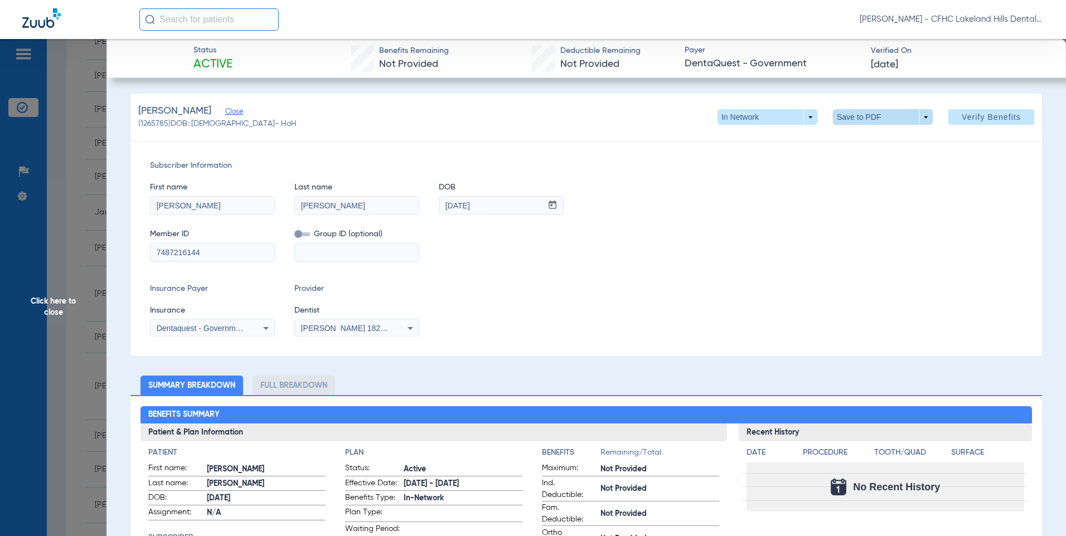
click at [851, 121] on span at bounding box center [883, 117] width 100 height 16
click at [883, 137] on span "Save to PDF" at bounding box center [878, 139] width 44 height 8
